Goal: Task Accomplishment & Management: Use online tool/utility

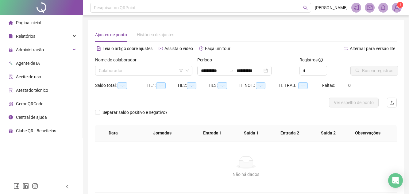
type input "**********"
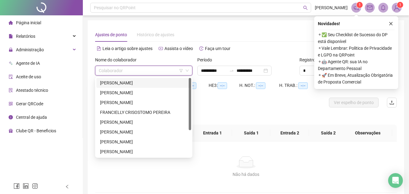
click at [136, 72] on input "search" at bounding box center [141, 70] width 84 height 9
click at [135, 114] on div "FRANCIELLY CRISOSTOMO PEREIRA" at bounding box center [143, 112] width 87 height 7
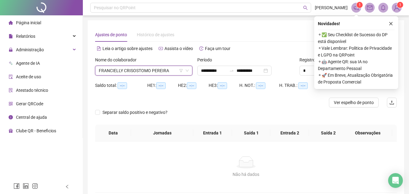
click at [181, 110] on div "Separar saldo positivo e negativo?" at bounding box center [246, 115] width 302 height 17
click at [300, 115] on div "Separar saldo positivo e negativo?" at bounding box center [246, 115] width 302 height 17
click at [387, 25] on button "button" at bounding box center [390, 23] width 7 height 7
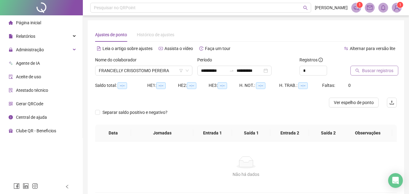
click at [381, 70] on span "Buscar registros" at bounding box center [377, 70] width 31 height 7
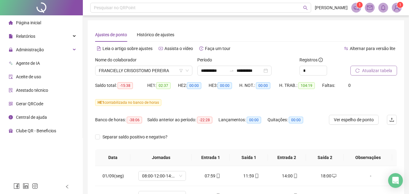
click at [369, 72] on span "Atualizar tabela" at bounding box center [377, 70] width 30 height 7
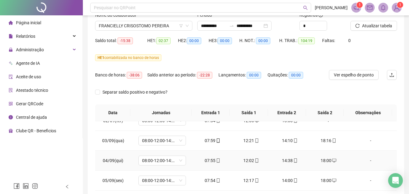
scroll to position [31, 0]
click at [332, 140] on icon "mobile" at bounding box center [334, 140] width 4 height 4
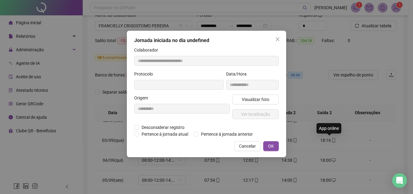
type input "**********"
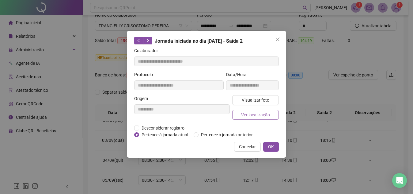
click at [265, 115] on span "Ver localização" at bounding box center [255, 114] width 29 height 7
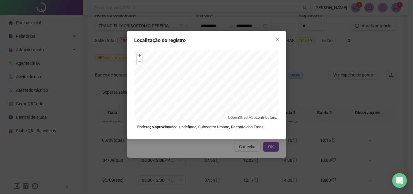
click at [310, 91] on div "Localização do registro + – ⇧ › © OpenStreetMap contributors. Endereço aproxima…" at bounding box center [206, 97] width 413 height 194
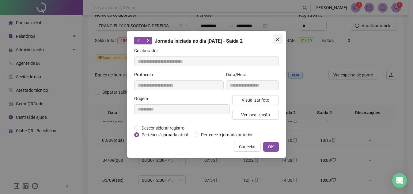
click at [278, 42] on button "Close" at bounding box center [278, 39] width 10 height 10
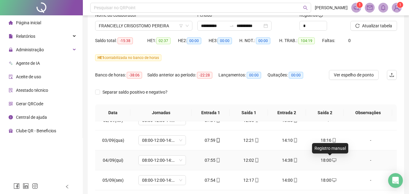
click at [332, 160] on icon "desktop" at bounding box center [334, 160] width 4 height 4
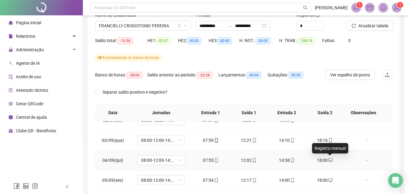
type input "**********"
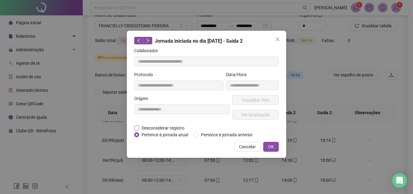
click at [149, 127] on span "Desconsiderar registro" at bounding box center [163, 128] width 48 height 7
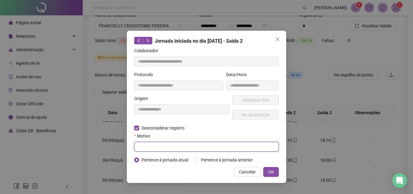
click at [148, 143] on input "text" at bounding box center [206, 147] width 145 height 10
type input "**********"
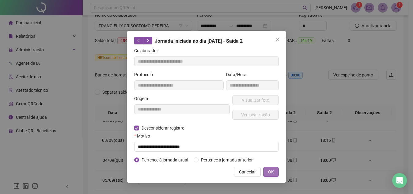
click at [274, 171] on button "OK" at bounding box center [271, 172] width 16 height 10
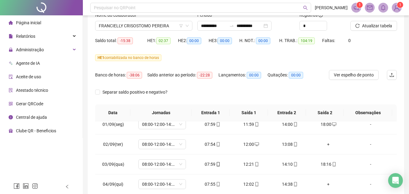
scroll to position [0, 0]
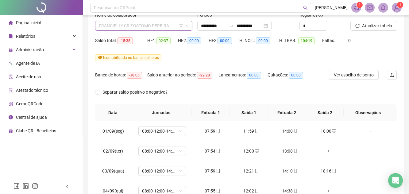
click at [168, 24] on span "FRANCIELLY CRISOSTOMO PEREIRA" at bounding box center [144, 25] width 90 height 9
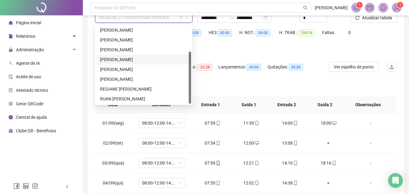
scroll to position [75, 0]
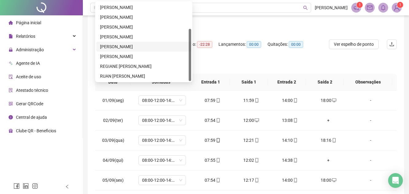
click at [138, 47] on div "[PERSON_NAME]" at bounding box center [143, 46] width 87 height 7
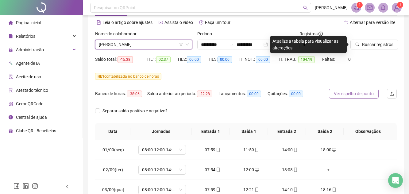
scroll to position [0, 0]
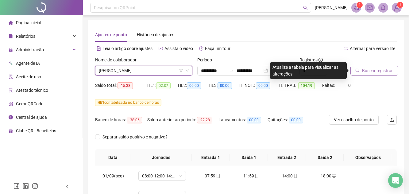
click at [373, 71] on span "Buscar registros" at bounding box center [377, 70] width 31 height 7
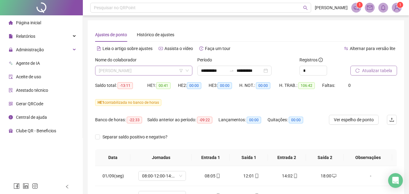
click at [177, 67] on span "[PERSON_NAME]" at bounding box center [144, 70] width 90 height 9
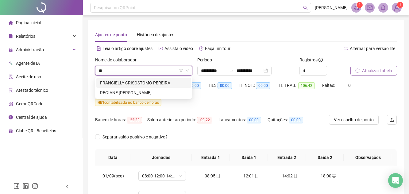
type input "***"
click at [159, 83] on div "FRANCIELLY CRISOSTOMO PEREIRA" at bounding box center [143, 82] width 87 height 7
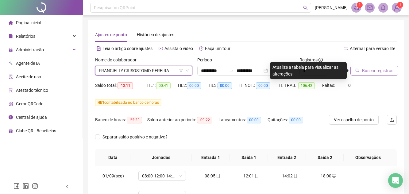
click at [372, 70] on span "Buscar registros" at bounding box center [377, 70] width 31 height 7
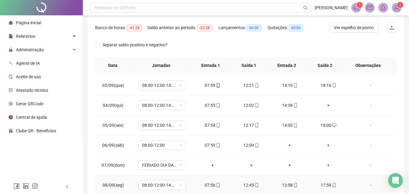
scroll to position [31, 0]
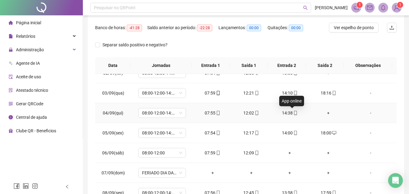
click at [293, 113] on icon "mobile" at bounding box center [295, 113] width 4 height 4
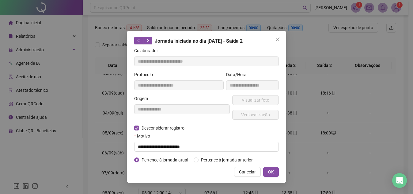
type input "**********"
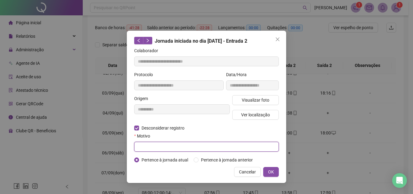
click at [147, 148] on input "text" at bounding box center [206, 147] width 145 height 10
click at [149, 148] on input "*******" at bounding box center [206, 147] width 145 height 10
click at [156, 147] on input "*******" at bounding box center [206, 147] width 145 height 10
type input "**********"
click at [264, 171] on button "OK" at bounding box center [271, 172] width 16 height 10
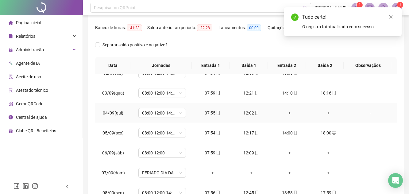
click at [289, 114] on div "+" at bounding box center [289, 112] width 29 height 7
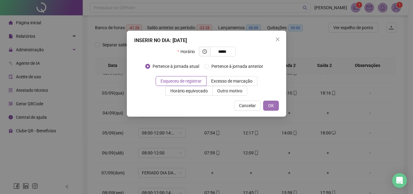
type input "*****"
click at [277, 105] on button "OK" at bounding box center [271, 106] width 16 height 10
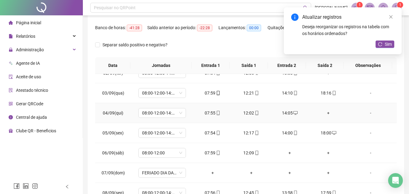
click at [324, 113] on div "+" at bounding box center [328, 112] width 29 height 7
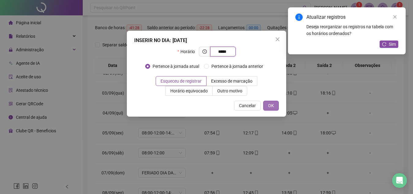
type input "*****"
click at [271, 107] on span "OK" at bounding box center [271, 105] width 6 height 7
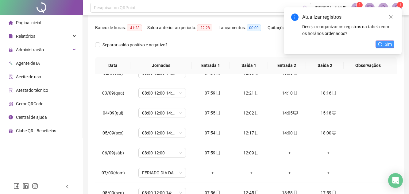
click at [393, 44] on button "Sim" at bounding box center [384, 43] width 19 height 7
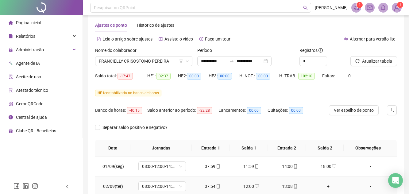
scroll to position [0, 0]
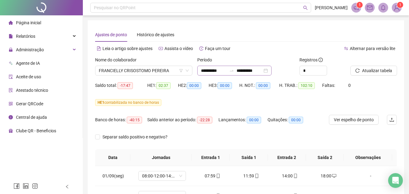
drag, startPoint x: 372, startPoint y: 69, endPoint x: 274, endPoint y: 71, distance: 98.5
click at [373, 69] on span "Atualizar tabela" at bounding box center [377, 70] width 30 height 7
click at [168, 70] on span "FRANCIELLY CRISOSTOMO PEREIRA" at bounding box center [144, 70] width 90 height 9
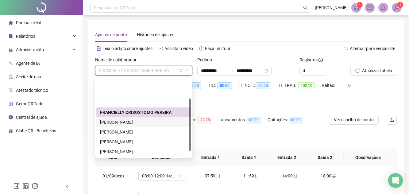
scroll to position [31, 0]
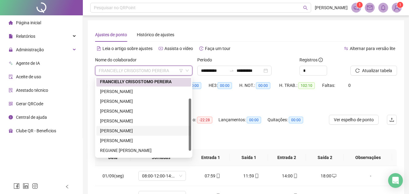
click at [140, 133] on div "[PERSON_NAME]" at bounding box center [143, 130] width 87 height 7
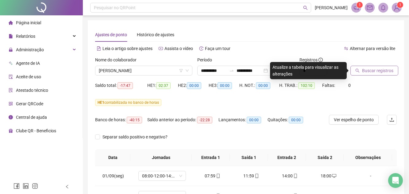
click at [369, 75] on button "Buscar registros" at bounding box center [374, 71] width 48 height 10
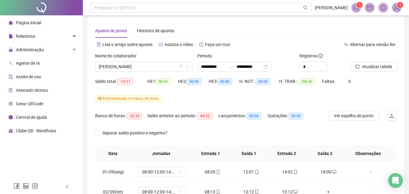
scroll to position [0, 0]
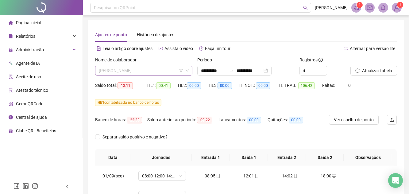
click at [177, 71] on span "[PERSON_NAME]" at bounding box center [144, 70] width 90 height 9
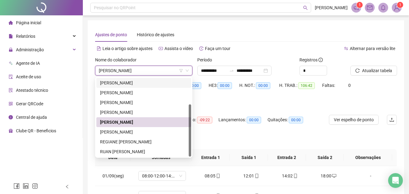
click at [131, 65] on div "Nome do colaborador" at bounding box center [143, 60] width 97 height 9
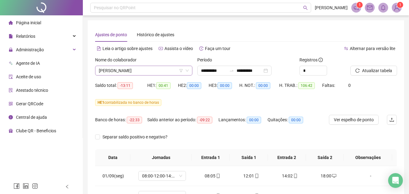
click at [178, 70] on span "[PERSON_NAME]" at bounding box center [144, 70] width 90 height 9
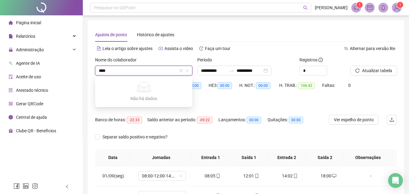
type input "****"
click at [235, 43] on div "**********" at bounding box center [246, 162] width 302 height 269
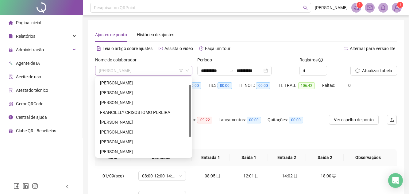
click at [173, 71] on span "[PERSON_NAME]" at bounding box center [144, 70] width 90 height 9
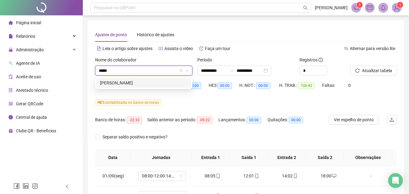
type input "******"
drag, startPoint x: 152, startPoint y: 82, endPoint x: 165, endPoint y: 78, distance: 12.9
click at [153, 82] on div "[PERSON_NAME]" at bounding box center [143, 82] width 87 height 7
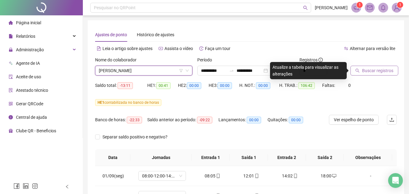
click at [373, 69] on span "Buscar registros" at bounding box center [377, 70] width 31 height 7
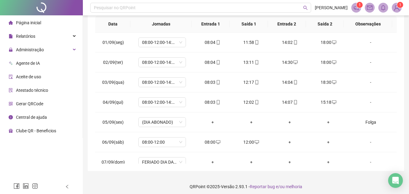
scroll to position [137, 0]
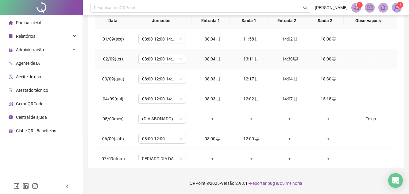
click at [332, 60] on icon "desktop" at bounding box center [334, 59] width 4 height 4
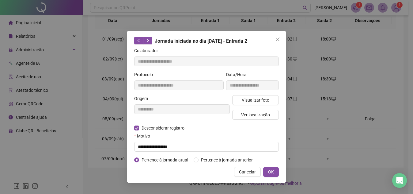
type input "**********"
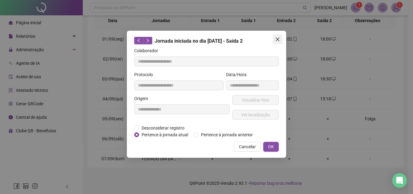
click at [280, 41] on span "Close" at bounding box center [278, 39] width 10 height 5
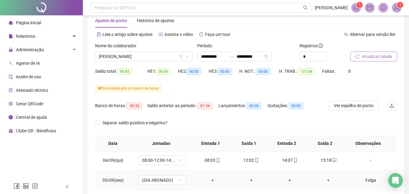
scroll to position [31, 0]
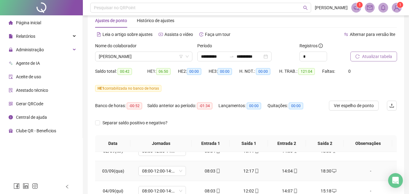
click at [331, 173] on span at bounding box center [333, 170] width 5 height 5
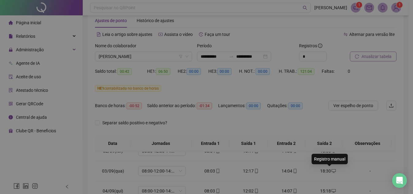
type input "**********"
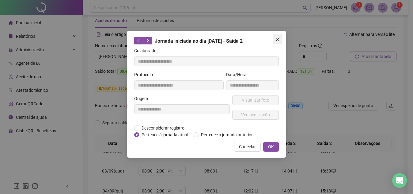
click at [279, 40] on icon "close" at bounding box center [278, 39] width 4 height 4
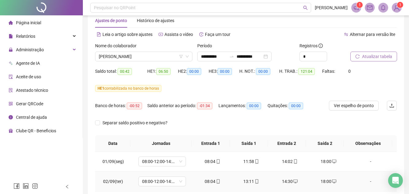
scroll to position [0, 0]
click at [332, 180] on icon "desktop" at bounding box center [334, 181] width 4 height 4
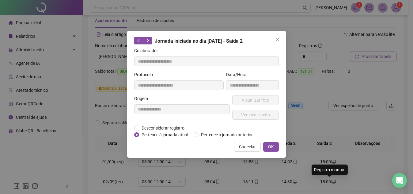
type input "**********"
click at [347, 162] on div "**********" at bounding box center [206, 97] width 413 height 194
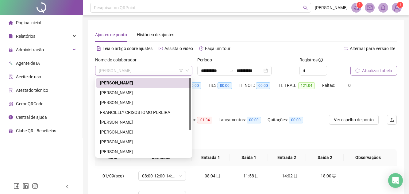
click at [152, 71] on span "[PERSON_NAME]" at bounding box center [144, 70] width 90 height 9
click at [150, 116] on div "FRANCIELLY CRISOSTOMO PEREIRA" at bounding box center [143, 112] width 95 height 10
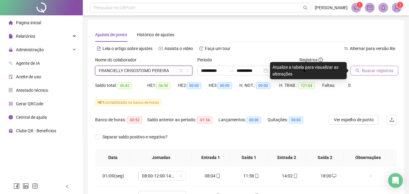
click at [375, 75] on button "Buscar registros" at bounding box center [374, 71] width 48 height 10
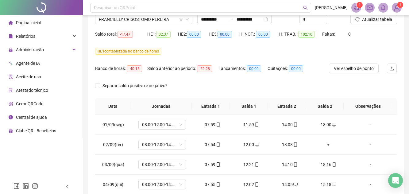
scroll to position [61, 0]
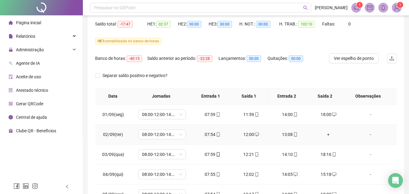
click at [322, 136] on div "+" at bounding box center [328, 134] width 29 height 7
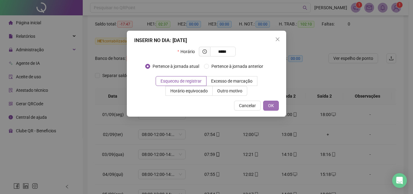
type input "*****"
click at [273, 108] on span "OK" at bounding box center [271, 105] width 6 height 7
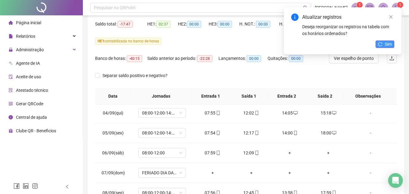
click at [390, 43] on span "Sim" at bounding box center [388, 44] width 7 height 7
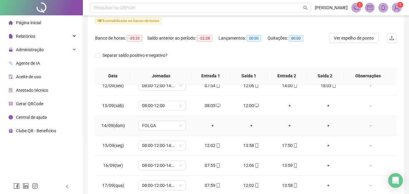
scroll to position [92, 0]
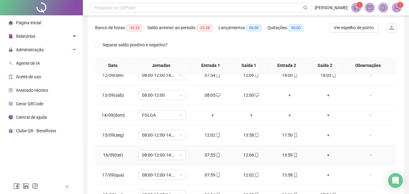
click at [327, 155] on div "+" at bounding box center [328, 155] width 29 height 7
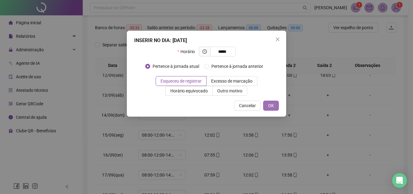
type input "*****"
click at [270, 106] on span "OK" at bounding box center [271, 105] width 6 height 7
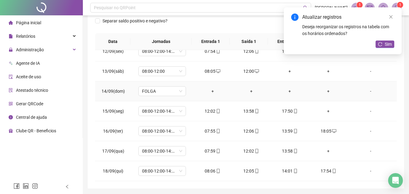
scroll to position [123, 0]
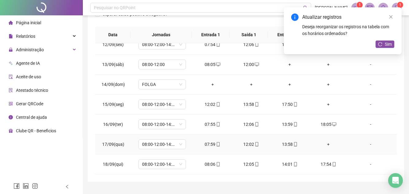
click at [324, 144] on div "+" at bounding box center [328, 144] width 29 height 7
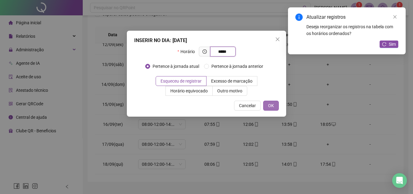
type input "*****"
click at [276, 102] on button "OK" at bounding box center [271, 106] width 16 height 10
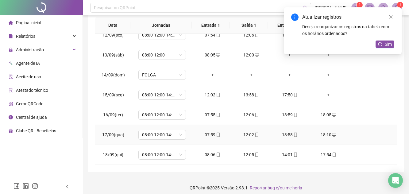
scroll to position [137, 0]
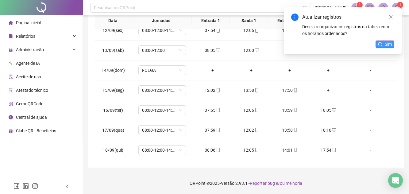
click at [387, 47] on span "Sim" at bounding box center [388, 44] width 7 height 7
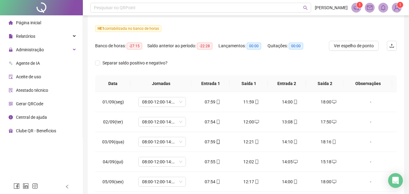
scroll to position [0, 0]
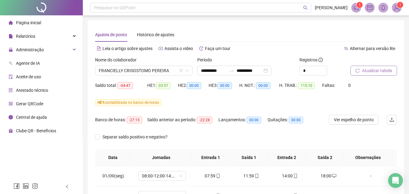
click at [377, 72] on span "Atualizar tabela" at bounding box center [377, 70] width 30 height 7
click at [168, 70] on span "FRANCIELLY CRISOSTOMO PEREIRA" at bounding box center [144, 70] width 90 height 9
click at [115, 71] on span "FRANCIELLY CRISOSTOMO PEREIRA" at bounding box center [144, 70] width 90 height 9
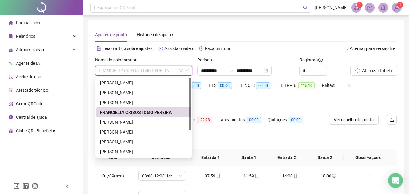
drag, startPoint x: 169, startPoint y: 71, endPoint x: 88, endPoint y: 71, distance: 81.3
click at [88, 71] on div "**********" at bounding box center [246, 162] width 316 height 284
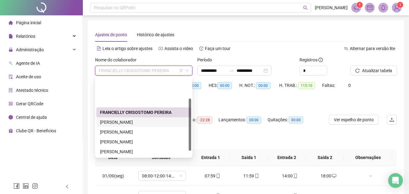
scroll to position [31, 0]
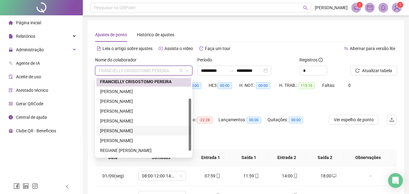
click at [120, 132] on div "[PERSON_NAME]" at bounding box center [143, 130] width 87 height 7
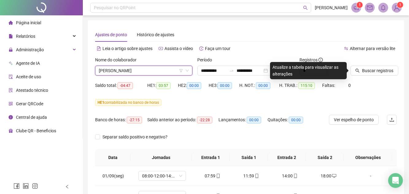
click at [217, 137] on div "Separar saldo positivo e negativo?" at bounding box center [246, 140] width 302 height 17
click at [379, 75] on button "Buscar registros" at bounding box center [374, 71] width 48 height 10
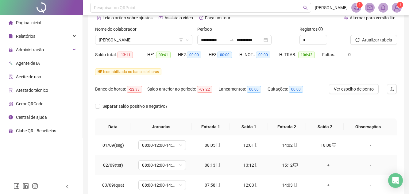
click at [325, 166] on div "+" at bounding box center [328, 165] width 29 height 7
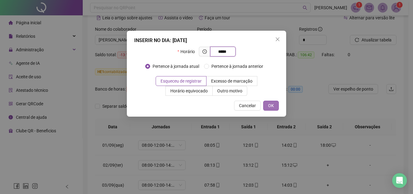
type input "*****"
click at [278, 107] on button "OK" at bounding box center [271, 106] width 16 height 10
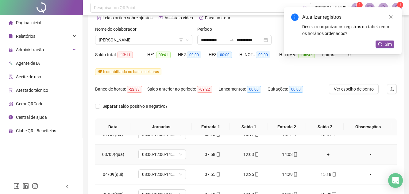
click at [325, 157] on div "+" at bounding box center [328, 154] width 29 height 7
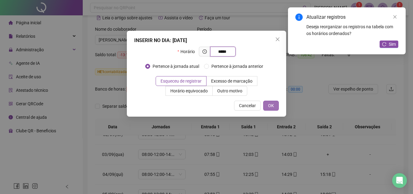
type input "*****"
click at [269, 103] on button "OK" at bounding box center [271, 106] width 16 height 10
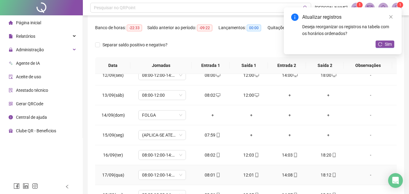
scroll to position [123, 0]
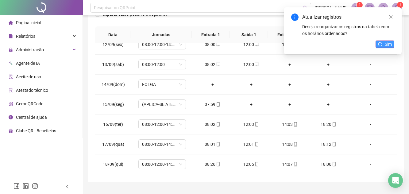
click at [382, 44] on button "Sim" at bounding box center [384, 43] width 19 height 7
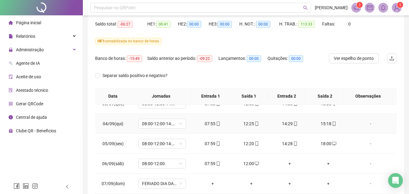
scroll to position [61, 0]
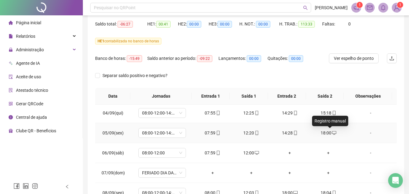
click at [332, 131] on icon "desktop" at bounding box center [334, 133] width 4 height 4
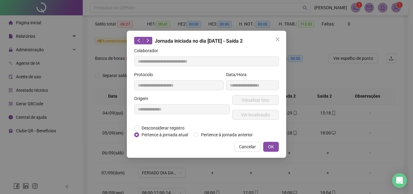
type input "**********"
click at [277, 39] on icon "close" at bounding box center [278, 39] width 4 height 4
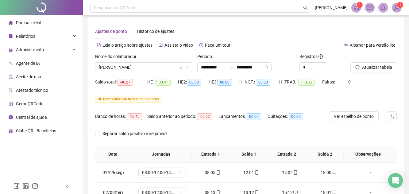
scroll to position [0, 0]
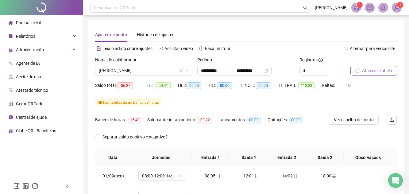
click at [374, 74] on span "Atualizar tabela" at bounding box center [377, 70] width 30 height 7
click at [178, 70] on span "[PERSON_NAME]" at bounding box center [144, 70] width 90 height 9
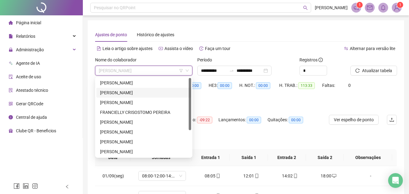
click at [127, 93] on div "[PERSON_NAME]" at bounding box center [143, 92] width 87 height 7
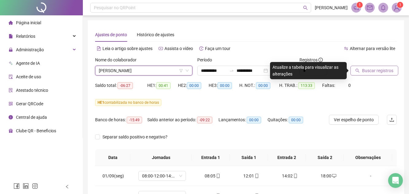
click at [380, 73] on span "Buscar registros" at bounding box center [377, 70] width 31 height 7
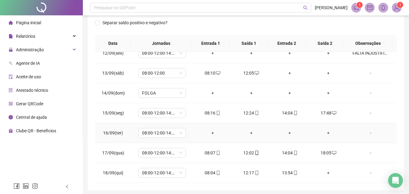
scroll to position [137, 0]
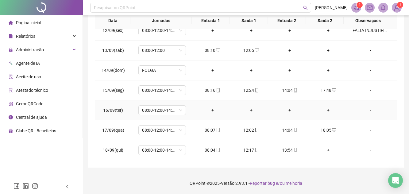
click at [210, 111] on div "+" at bounding box center [212, 110] width 29 height 7
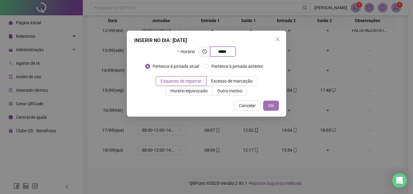
type input "*****"
click at [265, 106] on button "OK" at bounding box center [271, 106] width 16 height 10
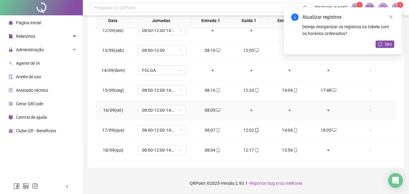
click at [248, 109] on div "+" at bounding box center [251, 110] width 29 height 7
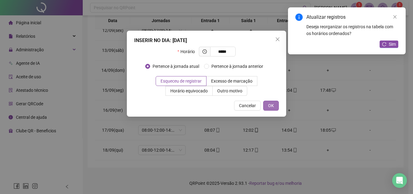
type input "*****"
click at [274, 104] on button "OK" at bounding box center [271, 106] width 16 height 10
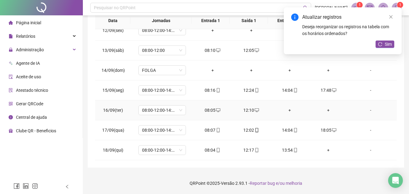
click at [287, 109] on div "+" at bounding box center [289, 110] width 29 height 7
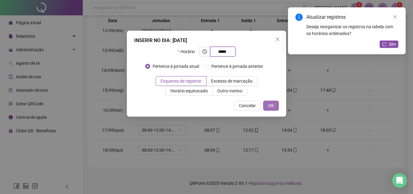
type input "*****"
click at [274, 106] on button "OK" at bounding box center [271, 106] width 16 height 10
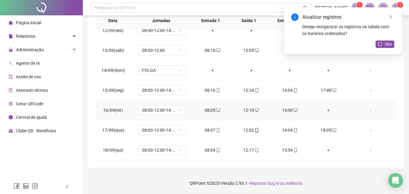
click at [325, 113] on div "+" at bounding box center [328, 110] width 29 height 7
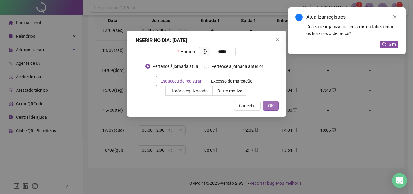
type input "*****"
click at [272, 105] on span "OK" at bounding box center [271, 105] width 6 height 7
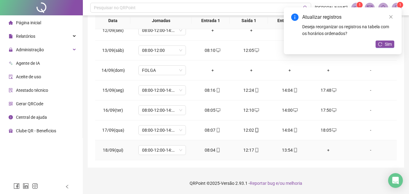
click at [323, 151] on div "+" at bounding box center [328, 150] width 29 height 7
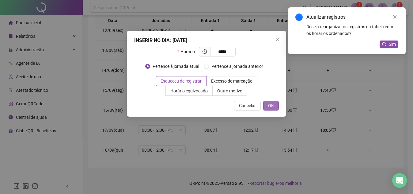
type input "*****"
click at [271, 108] on span "OK" at bounding box center [271, 105] width 6 height 7
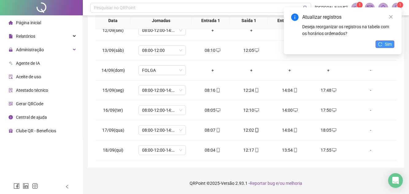
click at [386, 43] on span "Sim" at bounding box center [388, 44] width 7 height 7
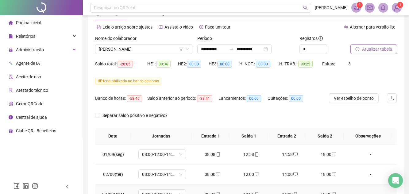
scroll to position [0, 0]
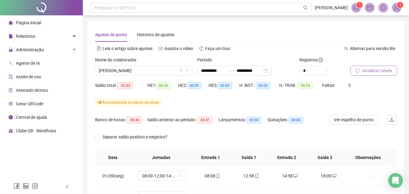
click at [367, 73] on span "Atualizar tabela" at bounding box center [377, 70] width 30 height 7
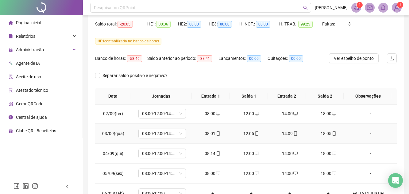
scroll to position [31, 0]
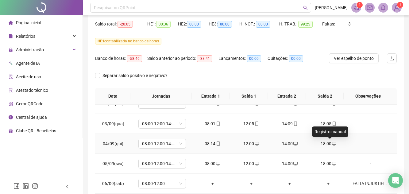
click at [332, 144] on icon "desktop" at bounding box center [334, 143] width 4 height 4
type input "**********"
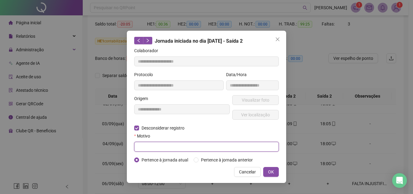
click at [142, 144] on input "text" at bounding box center [206, 147] width 145 height 10
type input "**********"
click at [271, 170] on span "OK" at bounding box center [271, 171] width 6 height 7
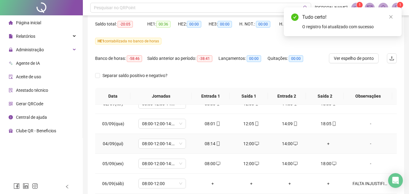
click at [330, 143] on div "+" at bounding box center [328, 143] width 29 height 7
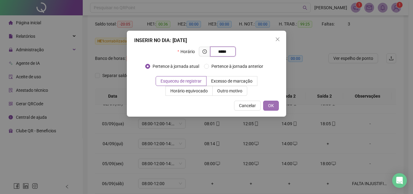
type input "*****"
click at [271, 106] on span "OK" at bounding box center [271, 105] width 6 height 7
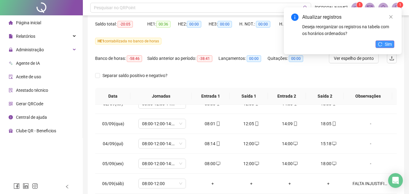
click at [386, 43] on span "Sim" at bounding box center [388, 44] width 7 height 7
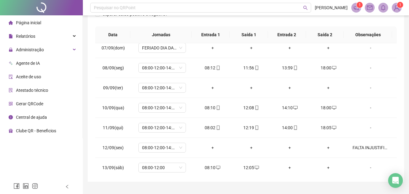
scroll to position [123, 0]
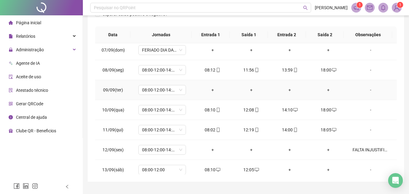
click at [364, 90] on div "-" at bounding box center [370, 89] width 36 height 7
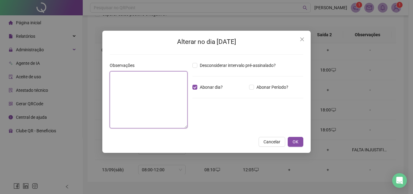
click at [156, 85] on textarea at bounding box center [149, 99] width 78 height 57
type textarea "********"
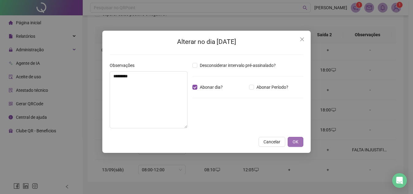
click at [292, 140] on button "OK" at bounding box center [296, 142] width 16 height 10
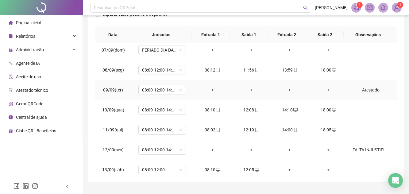
click at [370, 91] on div "Atestado" at bounding box center [370, 89] width 36 height 7
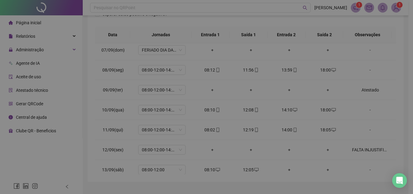
type textarea "********"
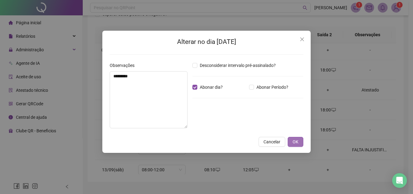
click at [291, 144] on button "OK" at bounding box center [296, 142] width 16 height 10
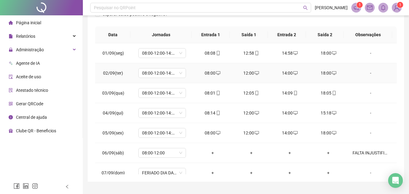
scroll to position [31, 0]
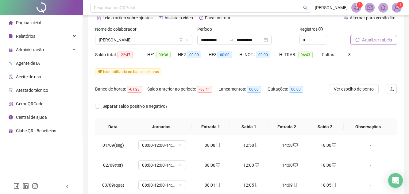
click at [374, 41] on span "Atualizar tabela" at bounding box center [377, 39] width 30 height 7
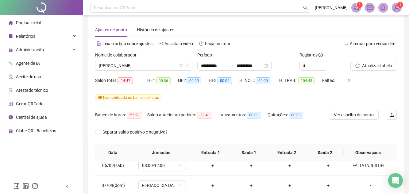
scroll to position [0, 0]
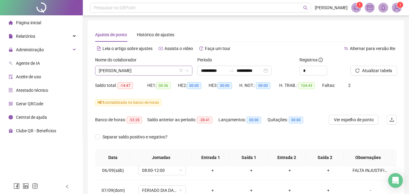
click at [155, 70] on span "[PERSON_NAME]" at bounding box center [144, 70] width 90 height 9
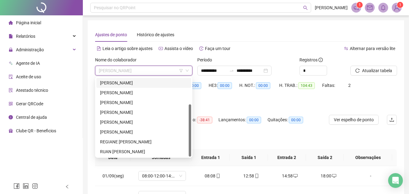
click at [121, 72] on span "[PERSON_NAME]" at bounding box center [144, 70] width 90 height 9
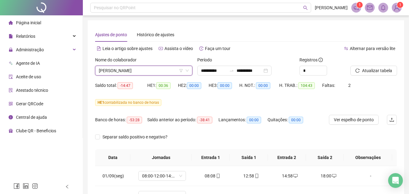
scroll to position [10, 0]
click at [151, 72] on span "[PERSON_NAME]" at bounding box center [144, 70] width 90 height 9
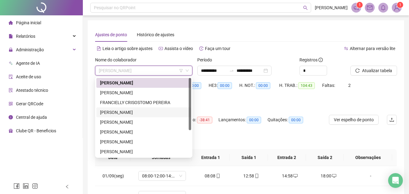
scroll to position [0, 0]
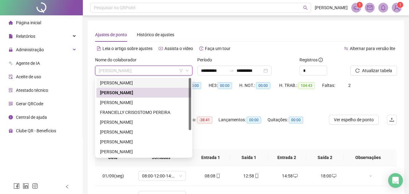
click at [123, 83] on div "[PERSON_NAME]" at bounding box center [143, 82] width 87 height 7
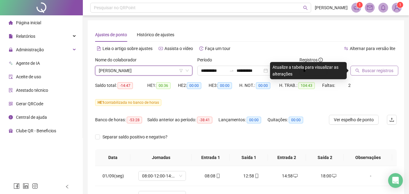
click at [364, 73] on span "Buscar registros" at bounding box center [377, 70] width 31 height 7
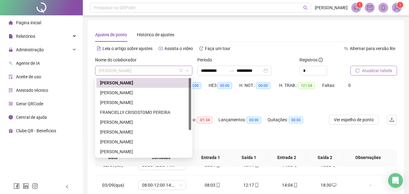
click at [156, 70] on span "[PERSON_NAME]" at bounding box center [144, 70] width 90 height 9
click at [368, 74] on span "Atualizar tabela" at bounding box center [377, 70] width 30 height 7
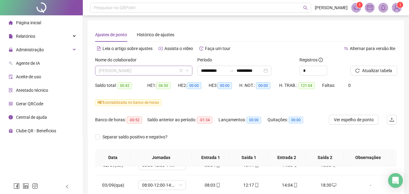
click at [153, 70] on span "[PERSON_NAME]" at bounding box center [144, 70] width 90 height 9
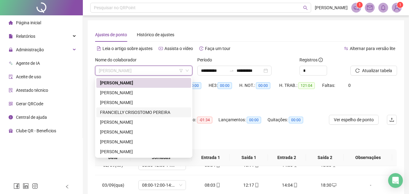
drag, startPoint x: 124, startPoint y: 112, endPoint x: 192, endPoint y: 114, distance: 67.8
click at [124, 112] on div "FRANCIELLY CRISOSTOMO PEREIRA" at bounding box center [143, 112] width 87 height 7
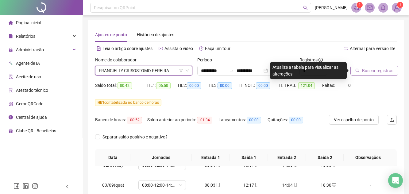
click at [375, 70] on span "Buscar registros" at bounding box center [377, 70] width 31 height 7
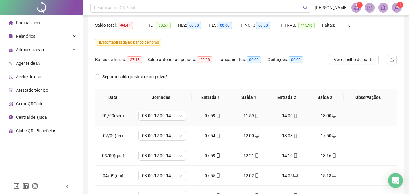
scroll to position [31, 0]
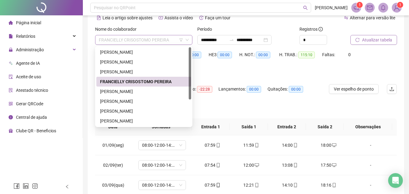
click at [168, 38] on span "FRANCIELLY CRISOSTOMO PEREIRA" at bounding box center [144, 39] width 90 height 9
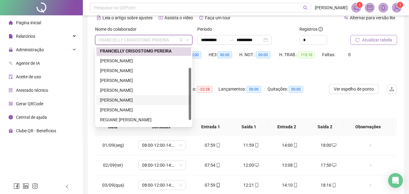
drag, startPoint x: 130, startPoint y: 98, endPoint x: 153, endPoint y: 101, distance: 23.8
click at [130, 98] on div "[PERSON_NAME]" at bounding box center [143, 100] width 87 height 7
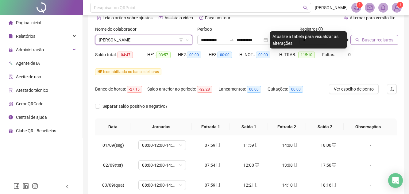
click at [375, 40] on span "Buscar registros" at bounding box center [377, 39] width 31 height 7
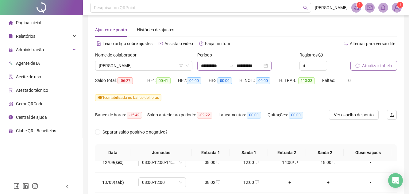
scroll to position [0, 0]
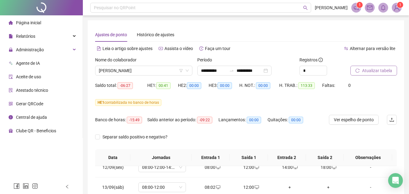
click at [371, 70] on span "Atualizar tabela" at bounding box center [377, 70] width 30 height 7
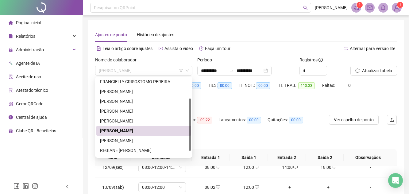
drag, startPoint x: 178, startPoint y: 69, endPoint x: 106, endPoint y: 61, distance: 72.0
click at [106, 61] on div "Nome do colaborador [PERSON_NAME]" at bounding box center [143, 65] width 97 height 19
click at [144, 74] on span "[PERSON_NAME]" at bounding box center [144, 70] width 90 height 9
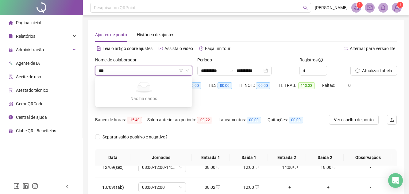
type input "****"
